Goal: Task Accomplishment & Management: Manage account settings

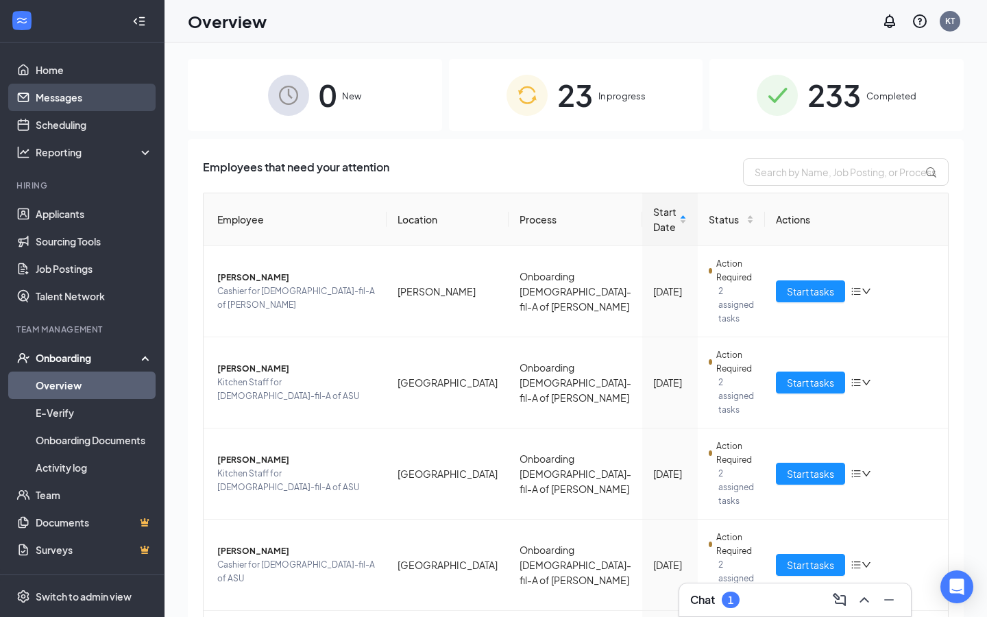
click at [96, 97] on link "Messages" at bounding box center [94, 97] width 117 height 27
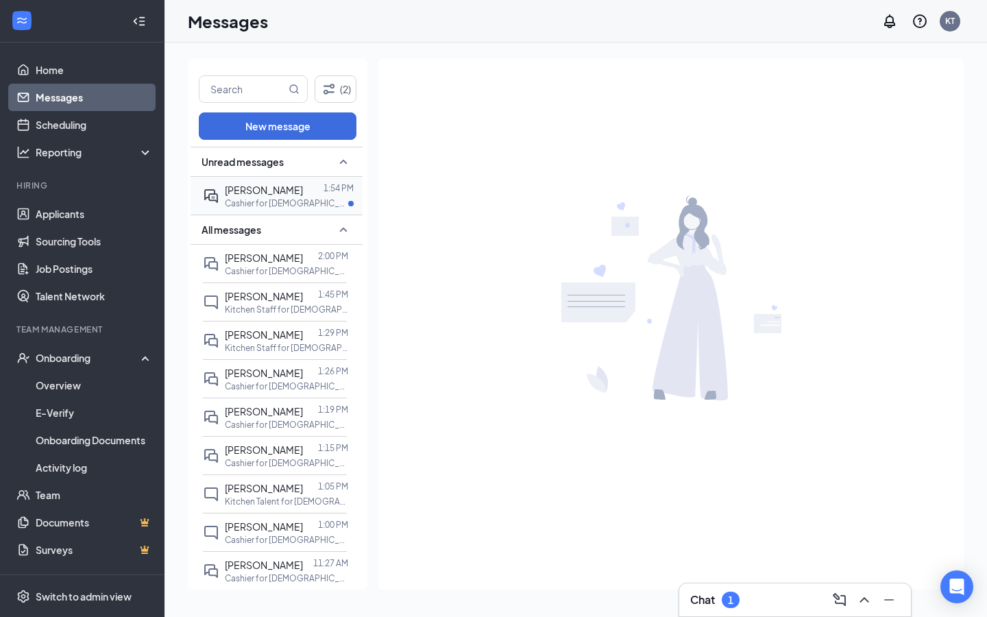
click at [236, 199] on p "Cashier for [DEMOGRAPHIC_DATA]-fil-A of ASU at [GEOGRAPHIC_DATA]" at bounding box center [286, 203] width 123 height 12
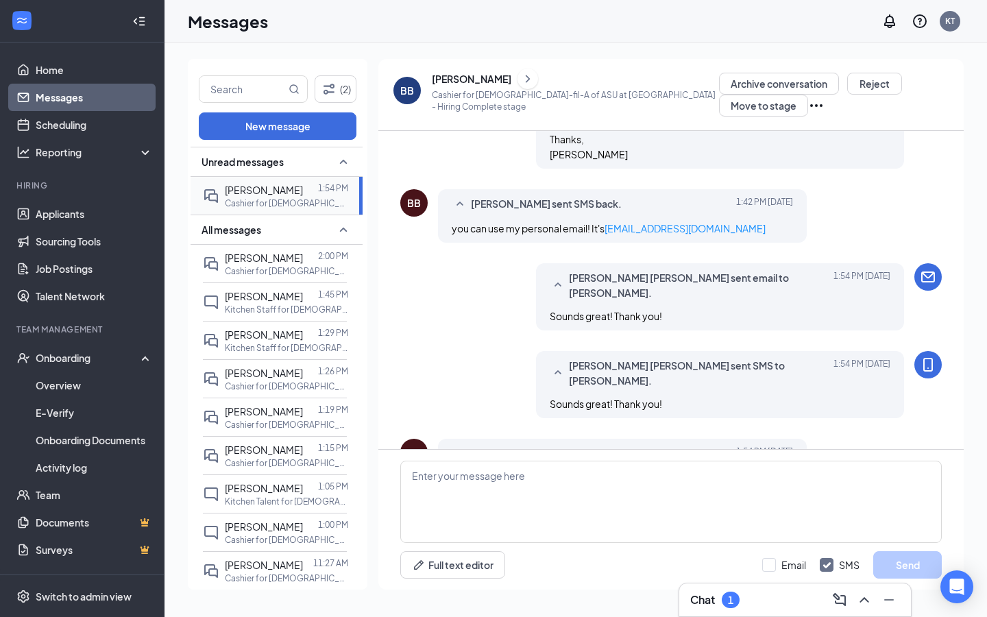
scroll to position [462, 0]
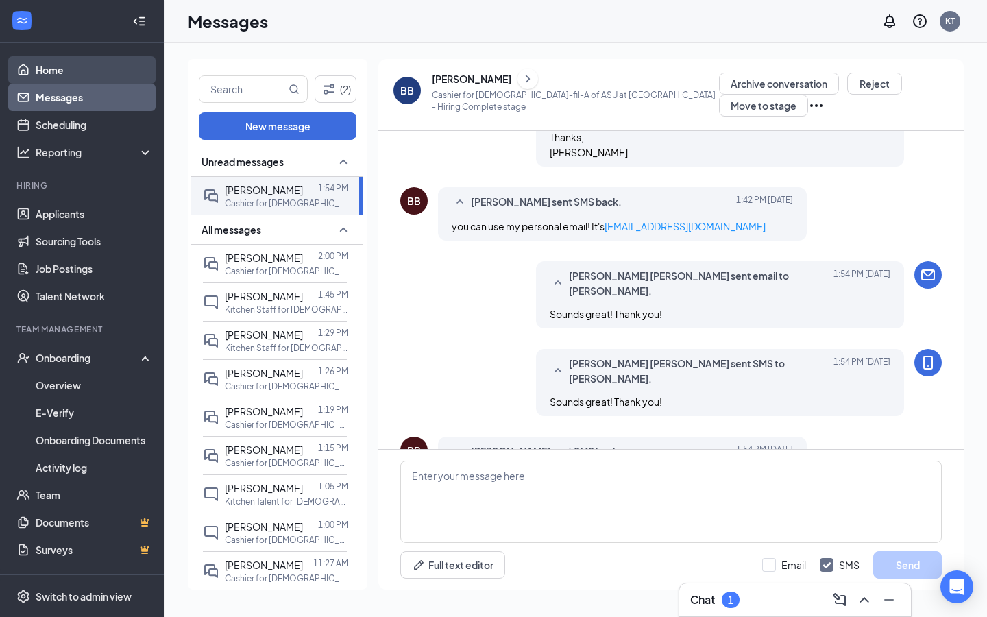
click at [101, 73] on link "Home" at bounding box center [94, 69] width 117 height 27
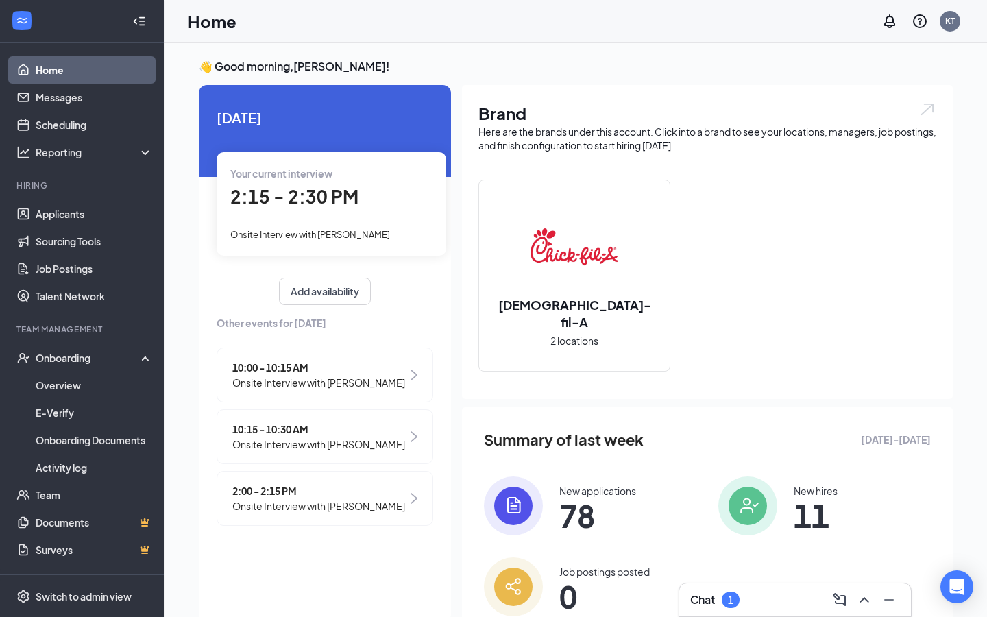
click at [281, 513] on span "Onsite Interview with [PERSON_NAME]" at bounding box center [318, 505] width 173 height 15
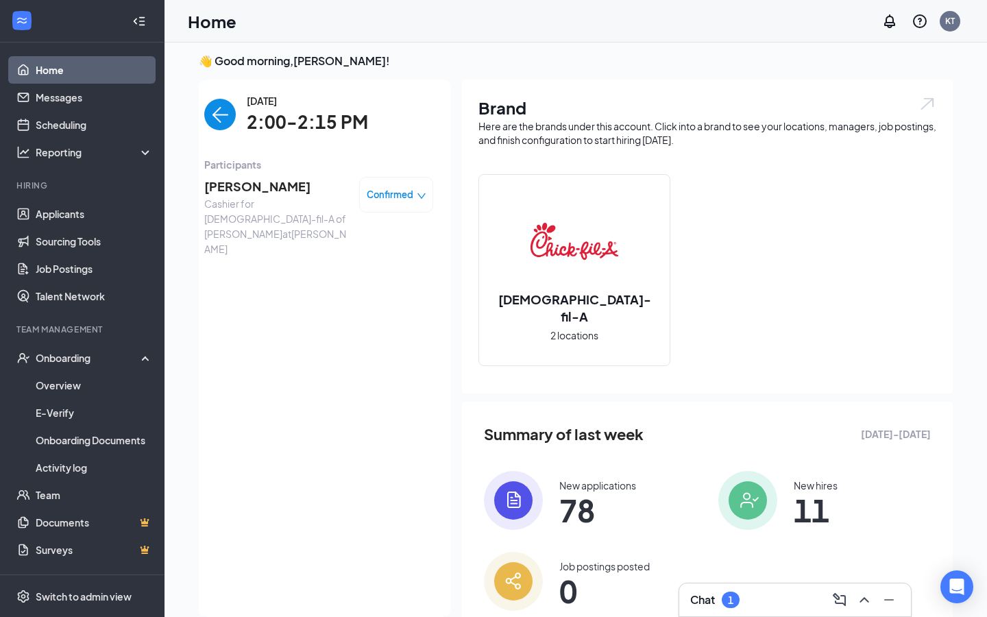
click at [257, 182] on span "[PERSON_NAME]" at bounding box center [276, 186] width 144 height 19
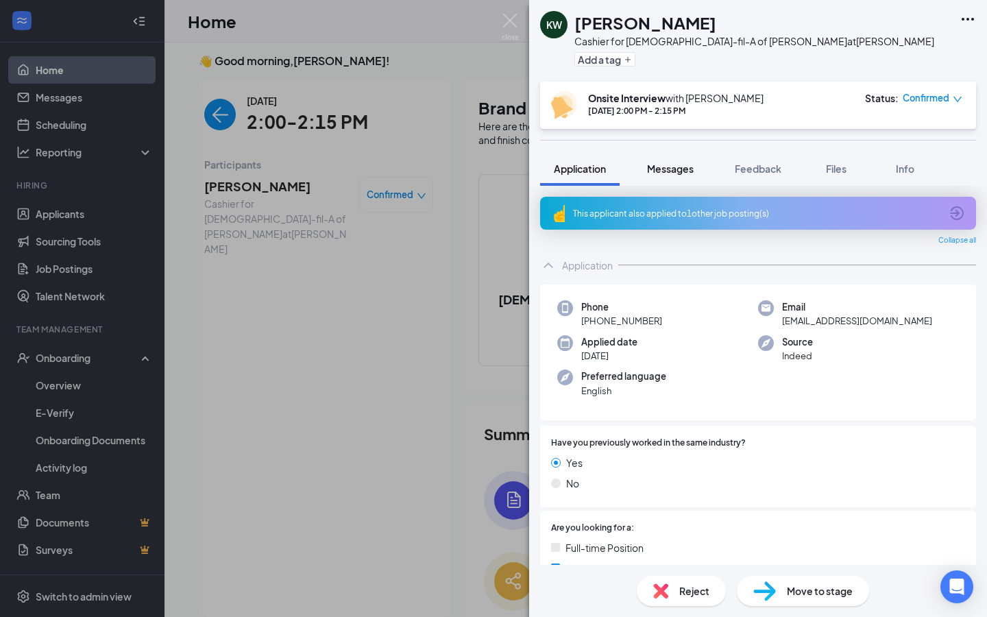
click at [676, 166] on span "Messages" at bounding box center [670, 168] width 47 height 12
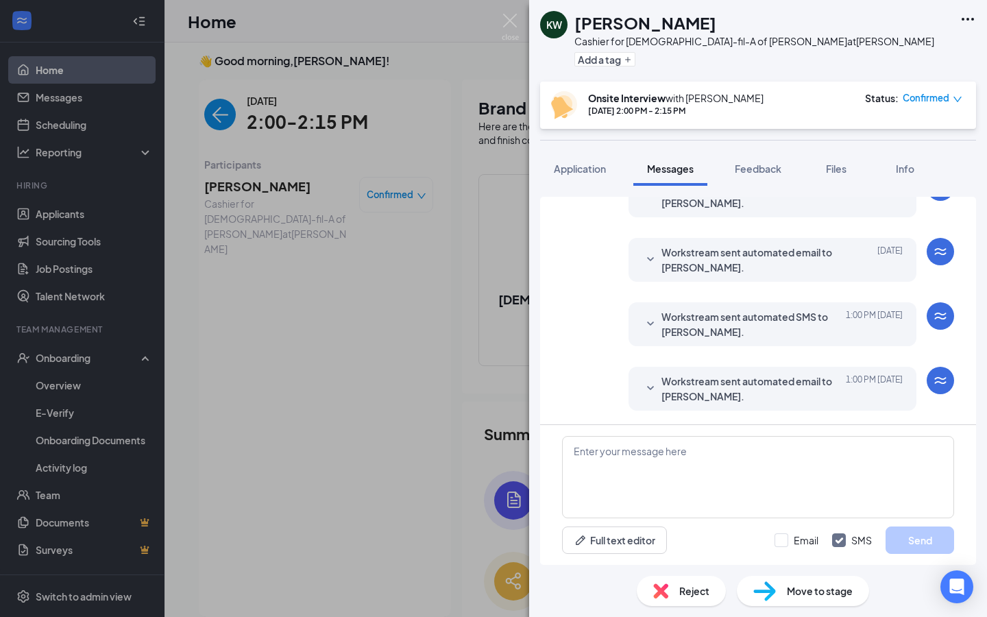
click at [706, 383] on span "Workstream sent automated email to [PERSON_NAME]." at bounding box center [750, 388] width 179 height 30
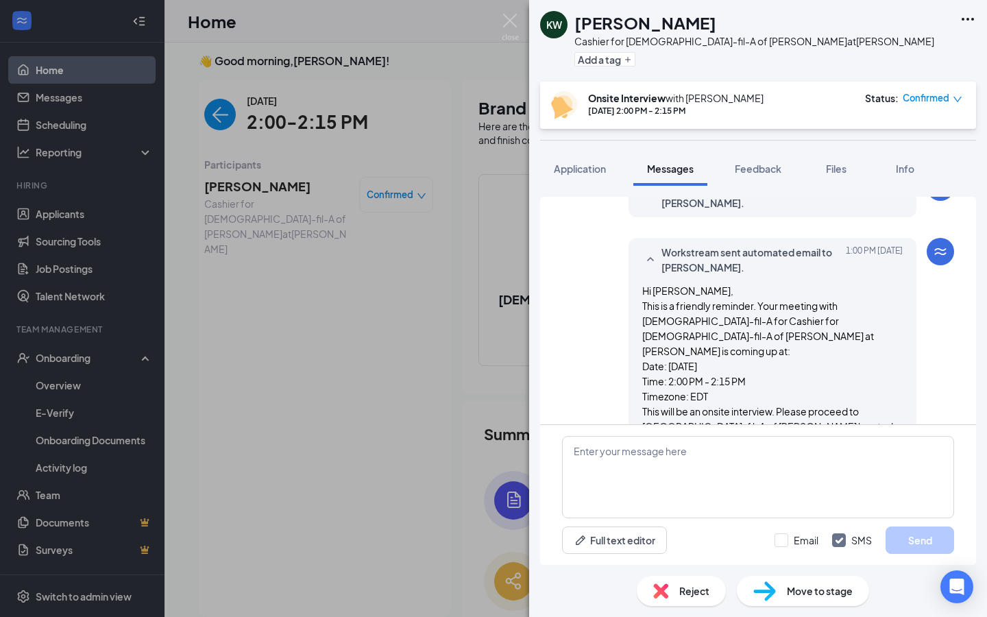
scroll to position [645, 0]
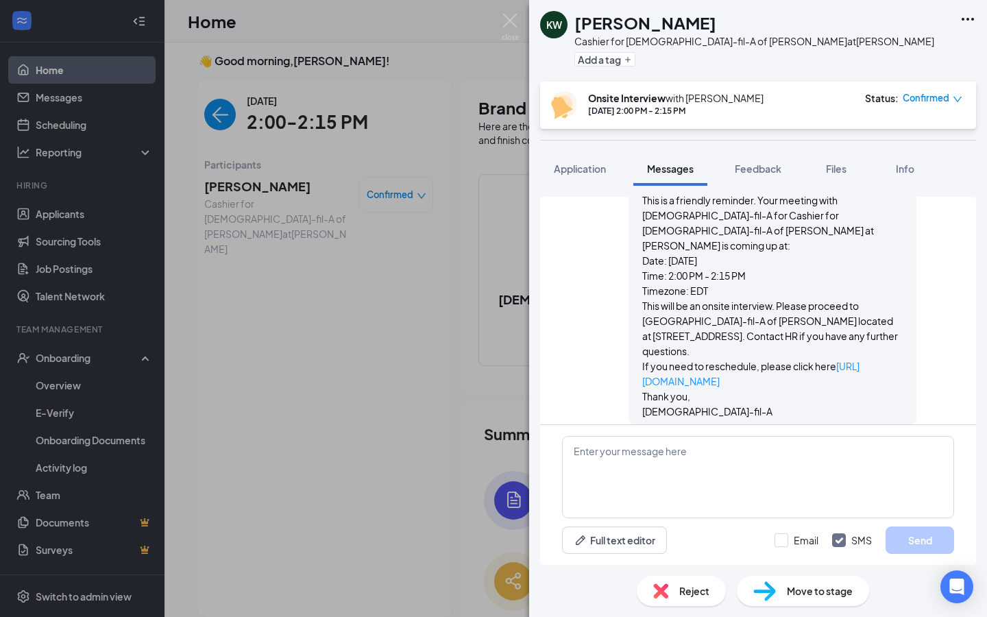
click at [955, 99] on icon "down" at bounding box center [957, 99] width 8 height 5
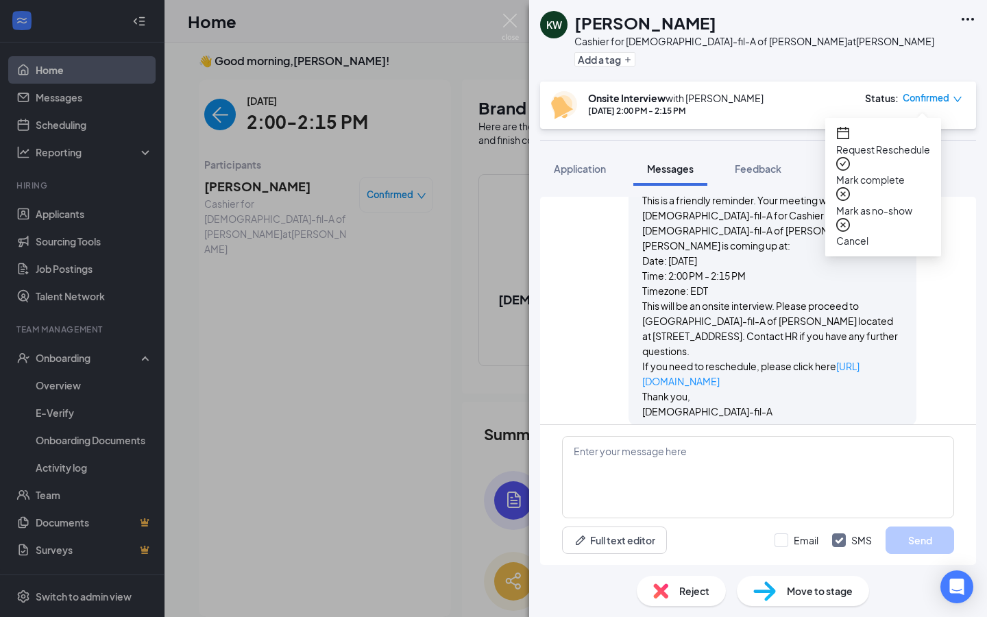
click at [888, 203] on span "Mark as no-show" at bounding box center [883, 210] width 94 height 15
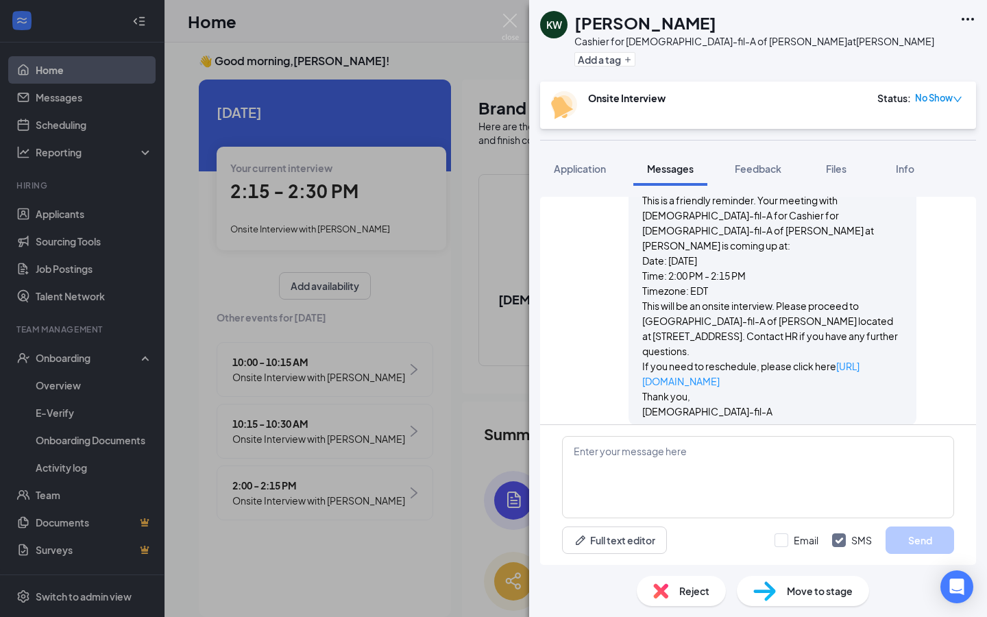
click at [512, 19] on img at bounding box center [509, 27] width 17 height 27
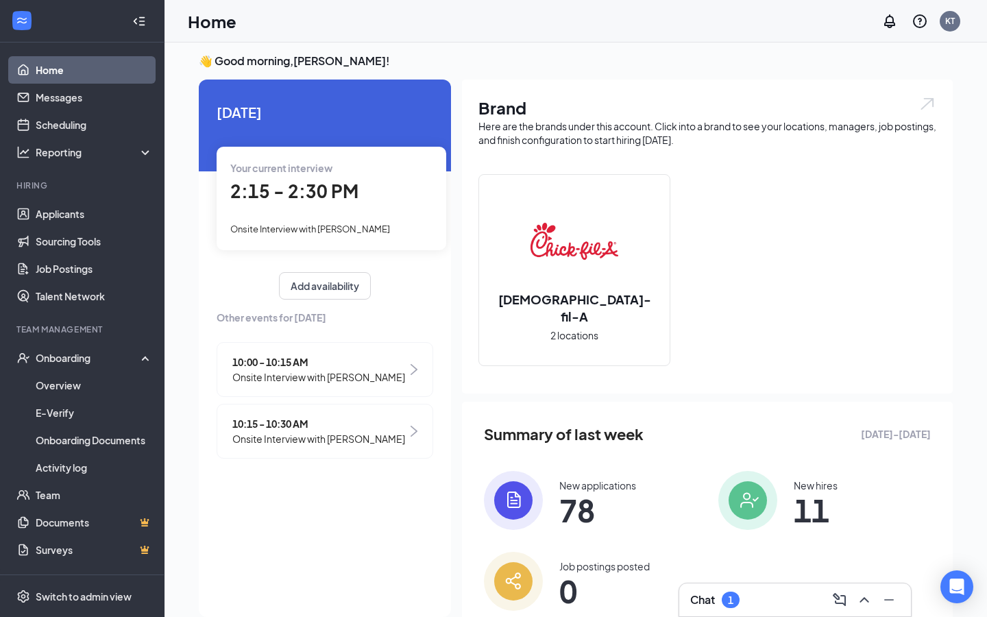
scroll to position [0, 126]
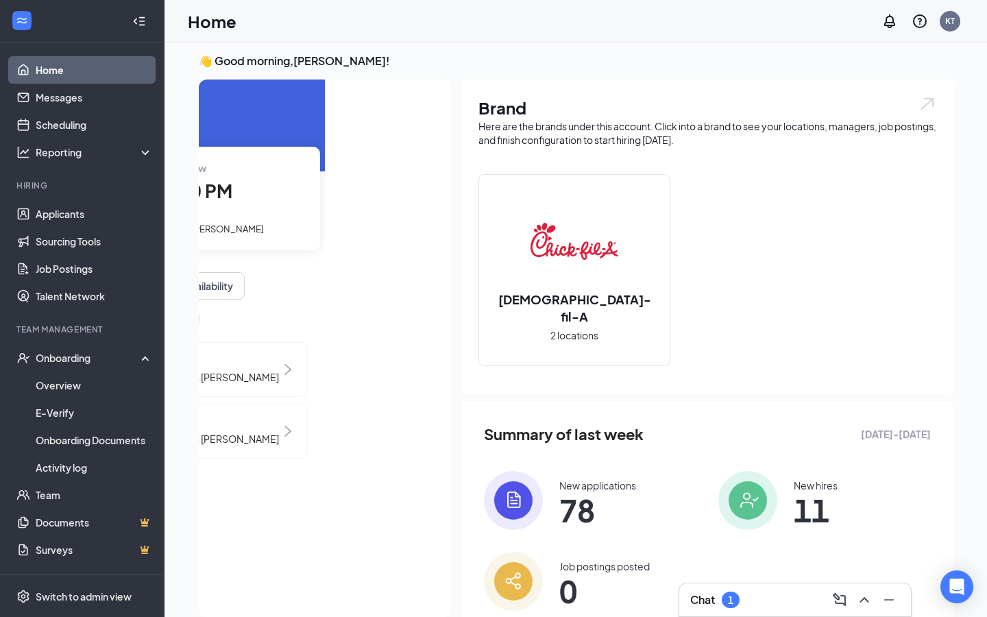
click at [61, 68] on link "Home" at bounding box center [94, 69] width 117 height 27
click at [66, 99] on link "Messages" at bounding box center [94, 97] width 117 height 27
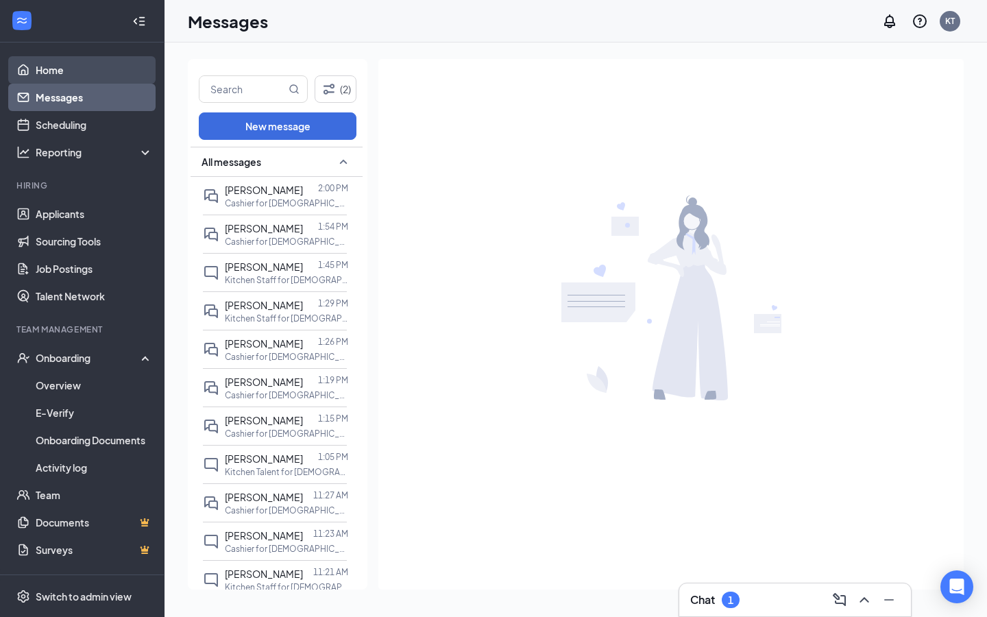
click at [69, 60] on link "Home" at bounding box center [94, 69] width 117 height 27
